Goal: Information Seeking & Learning: Learn about a topic

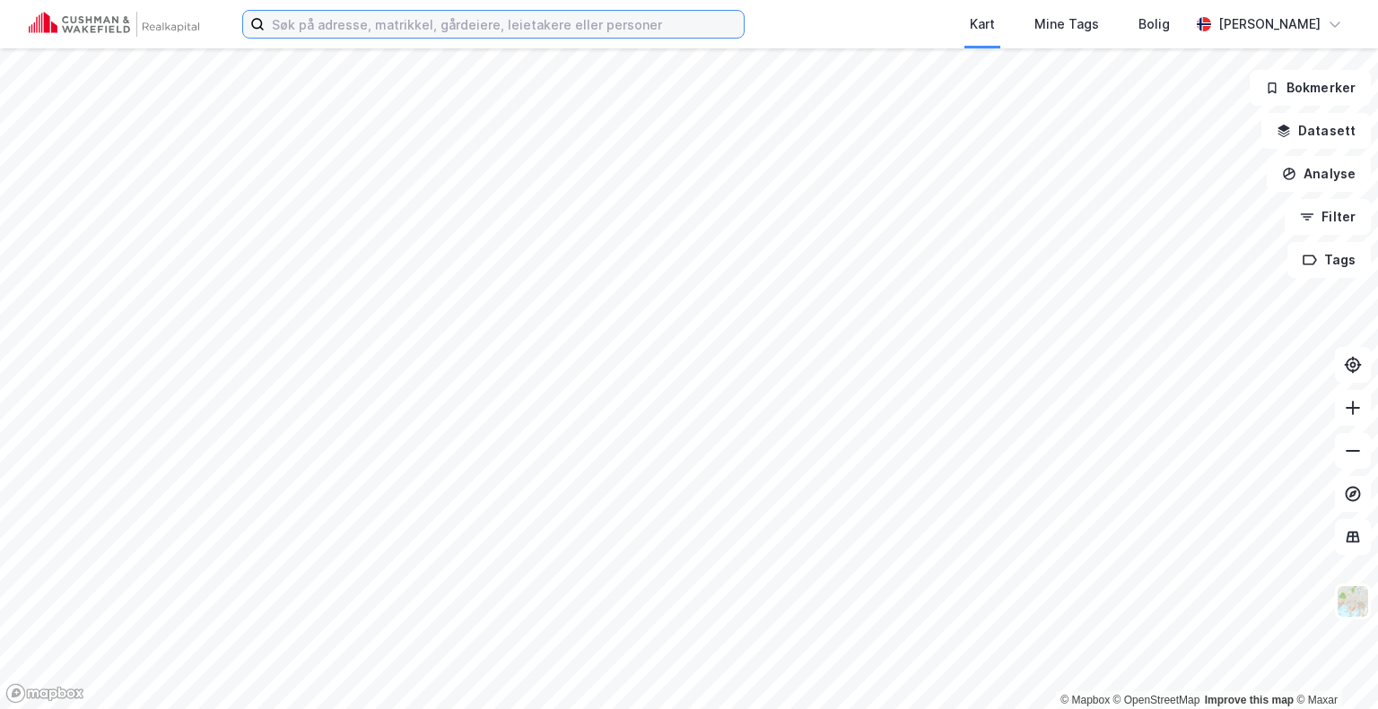
click at [371, 24] on input at bounding box center [504, 24] width 479 height 27
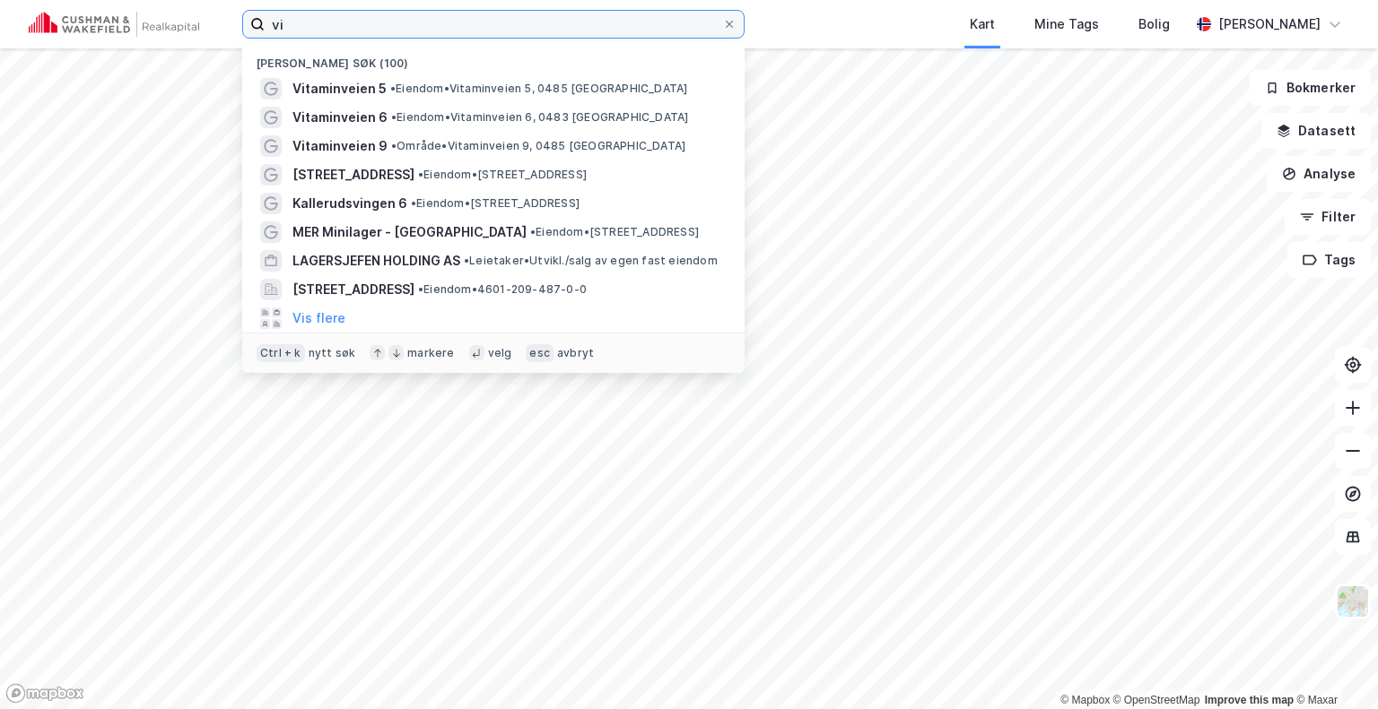
type input "v"
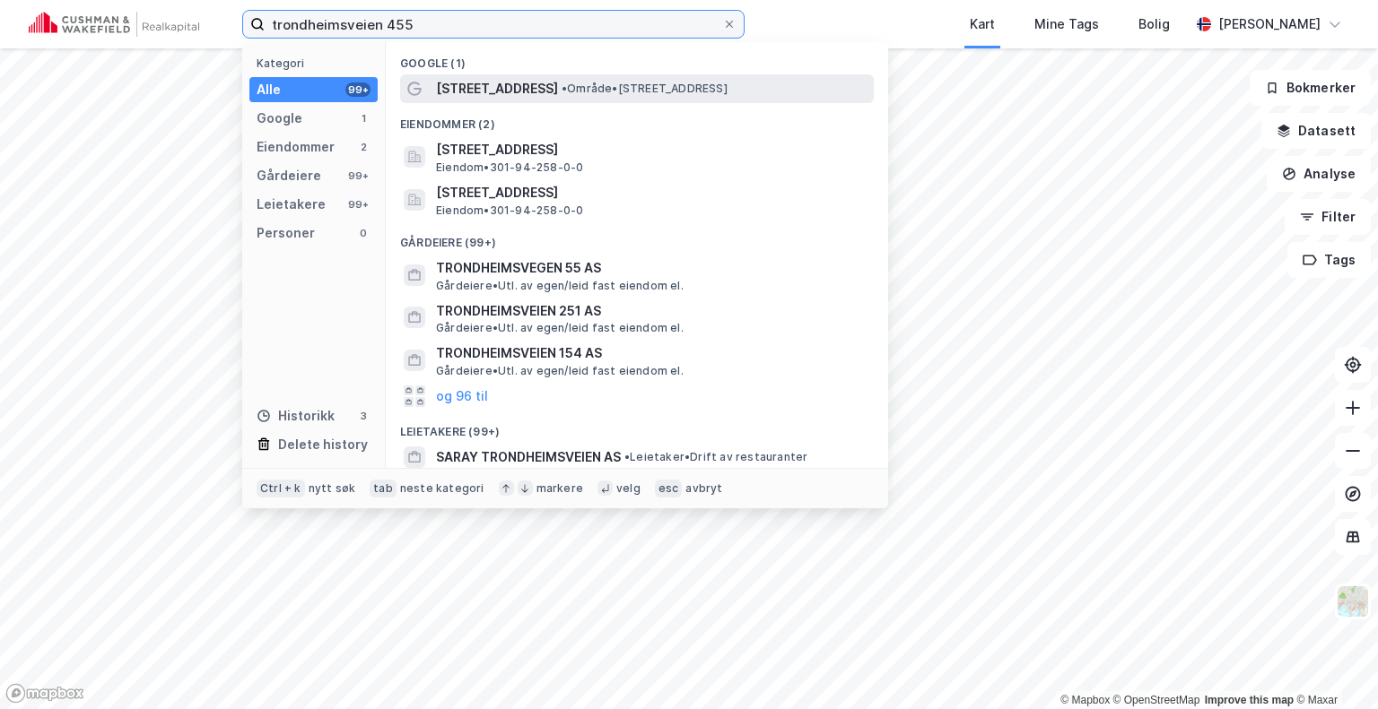
type input "trondheimsveien 455"
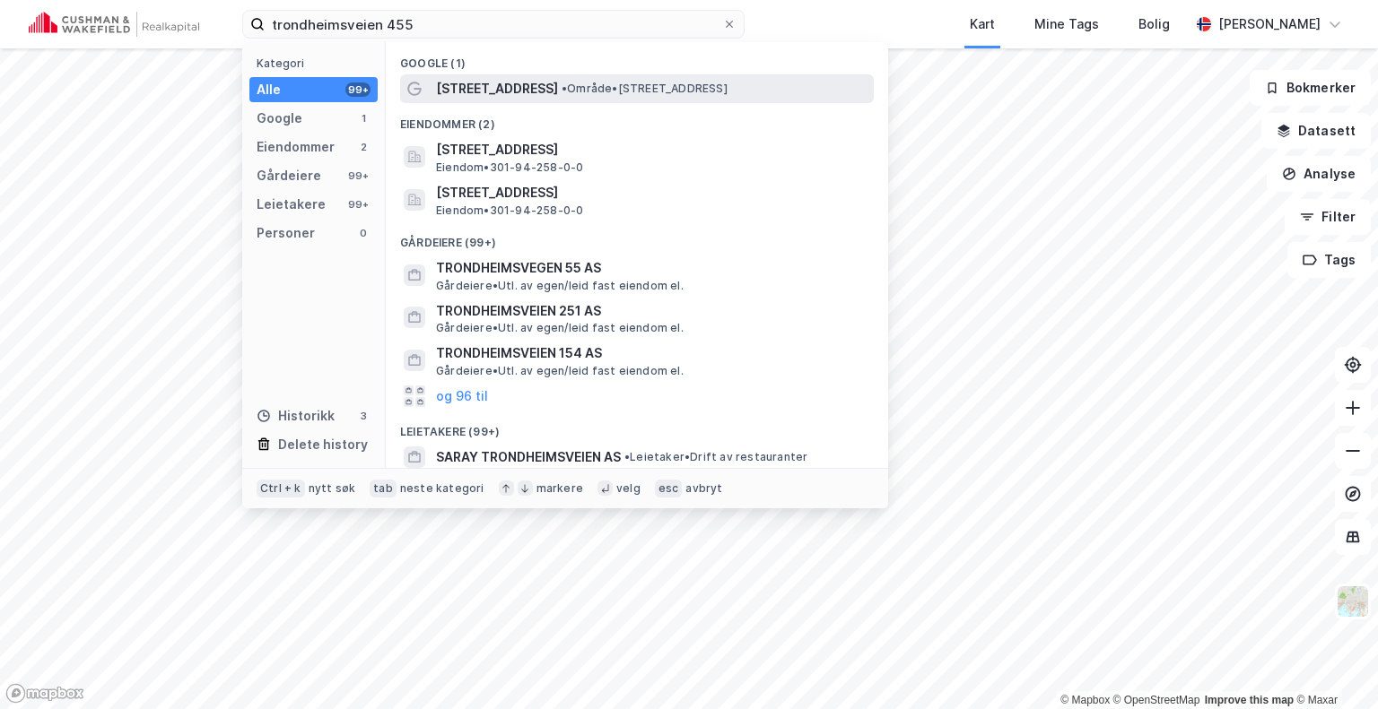
click at [493, 88] on span "[STREET_ADDRESS]" at bounding box center [497, 89] width 122 height 22
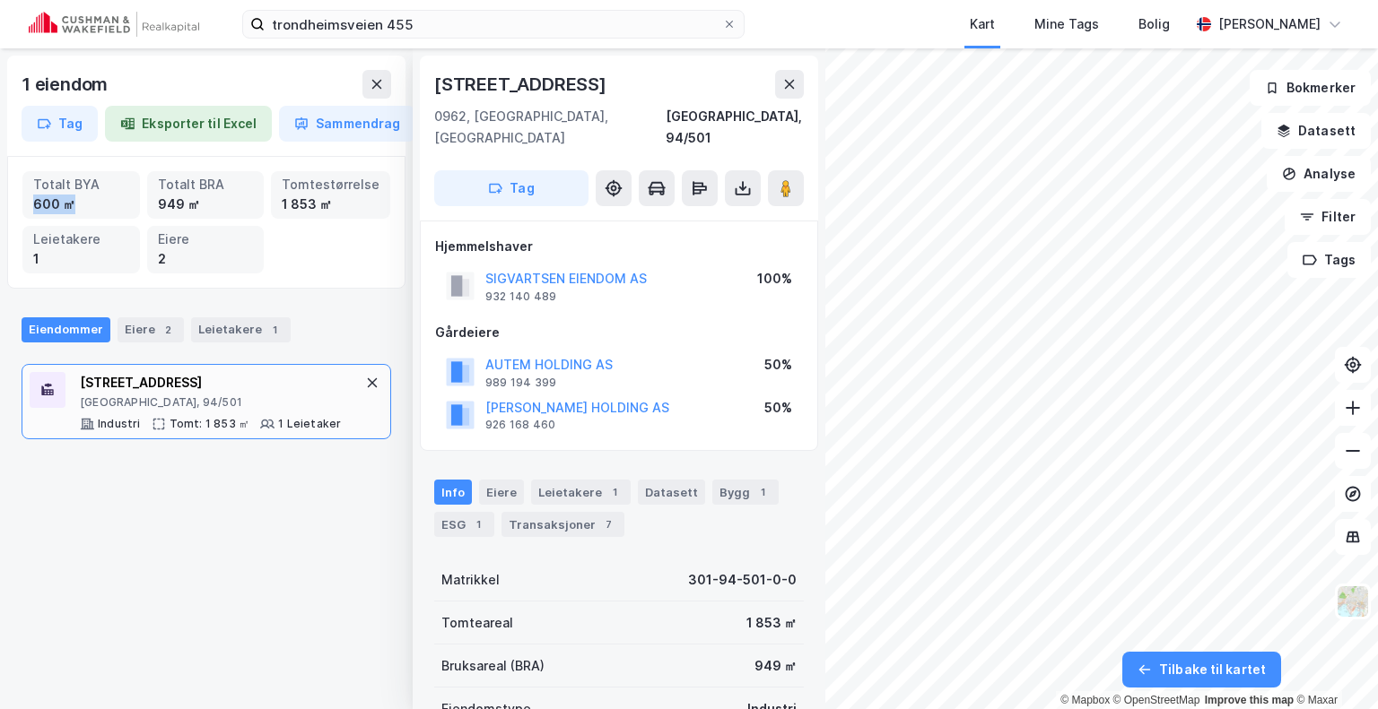
drag, startPoint x: 25, startPoint y: 202, endPoint x: 100, endPoint y: 203, distance: 74.4
click at [100, 203] on div "Totalt BYA 600 ㎡" at bounding box center [80, 195] width 117 height 48
click at [773, 170] on button at bounding box center [786, 188] width 36 height 36
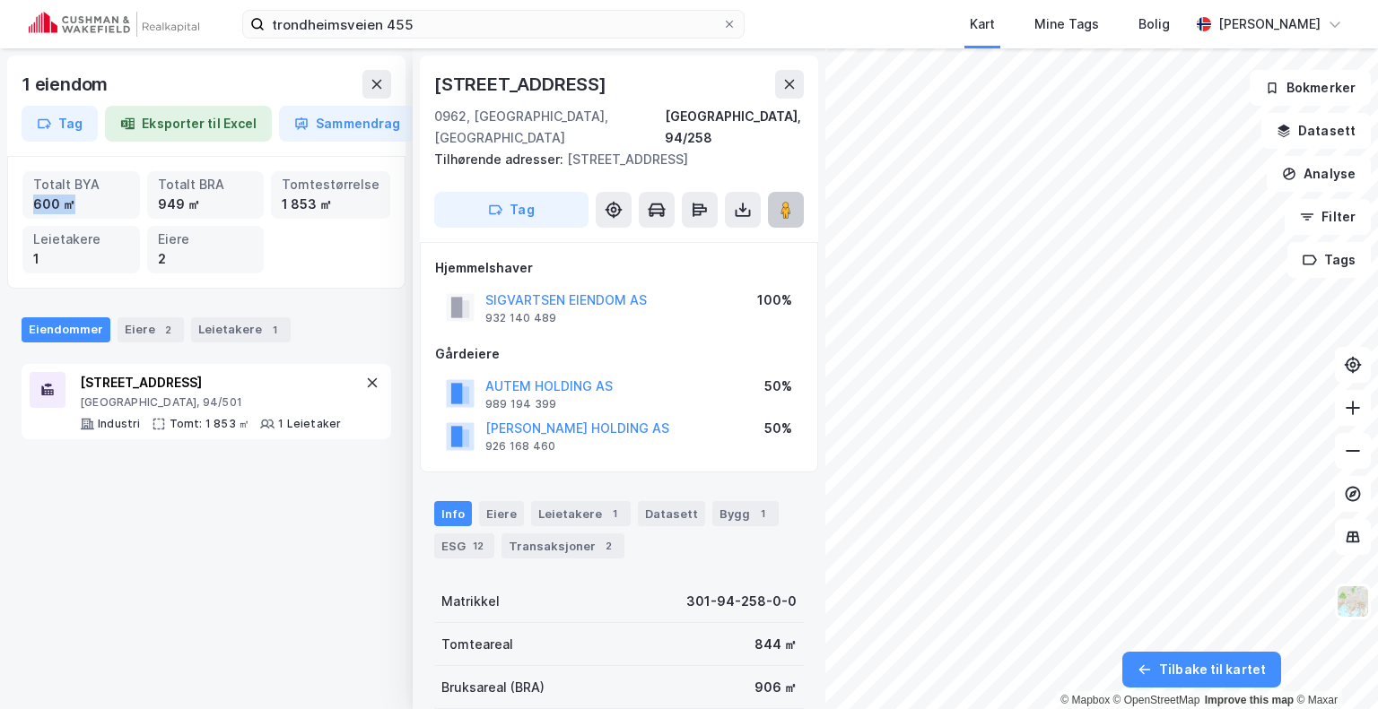
click at [788, 201] on image at bounding box center [785, 210] width 11 height 18
